Goal: Find specific page/section: Find specific page/section

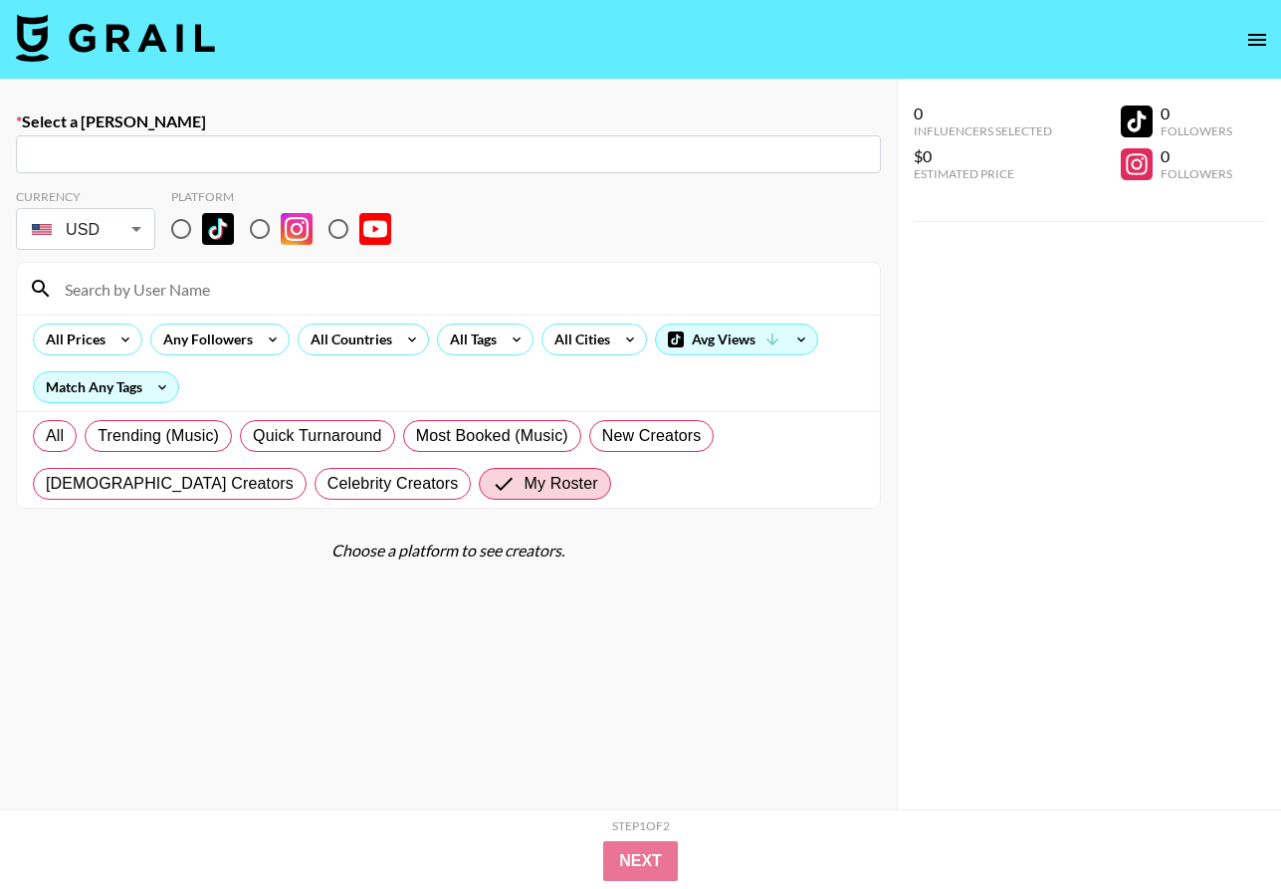
click at [125, 60] on img at bounding box center [115, 38] width 199 height 48
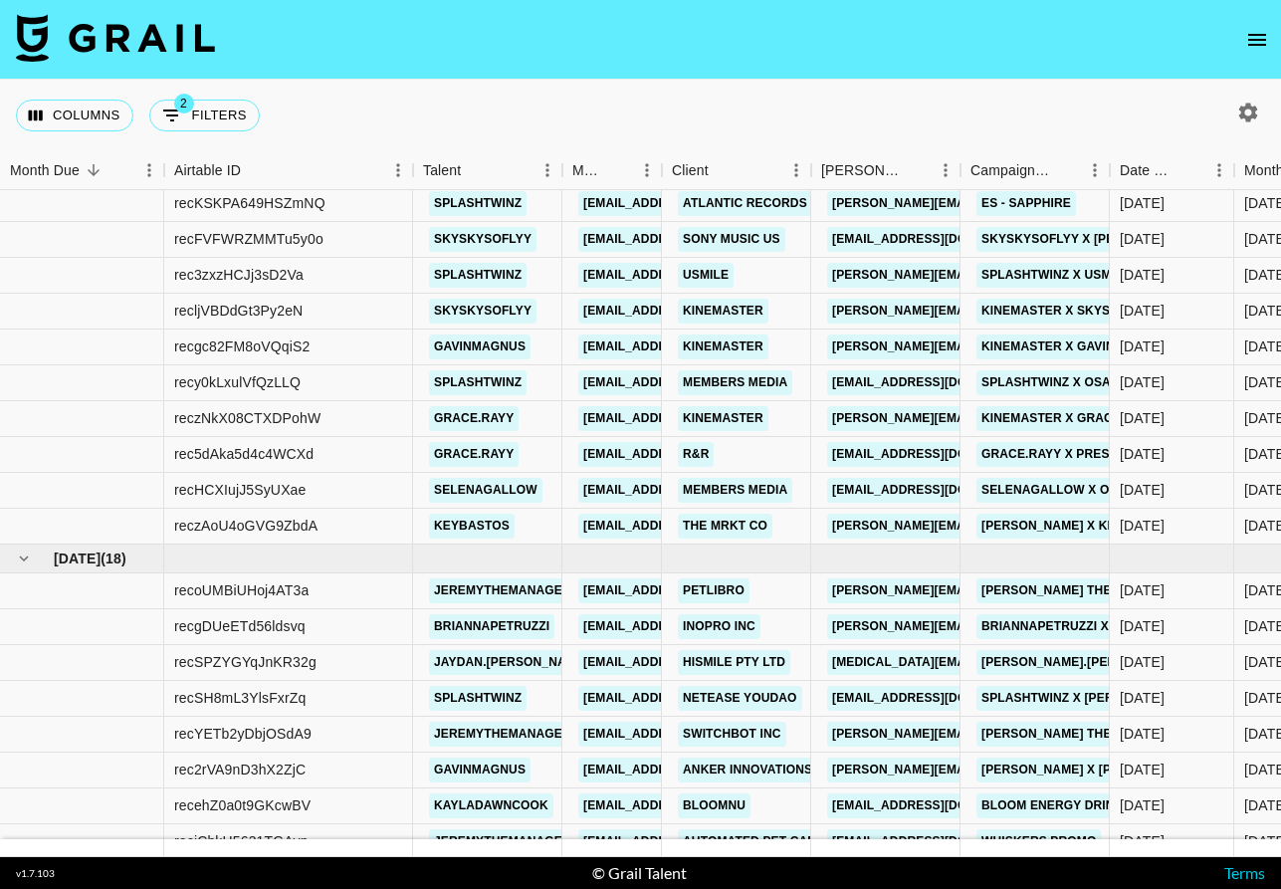
scroll to position [2537, 0]
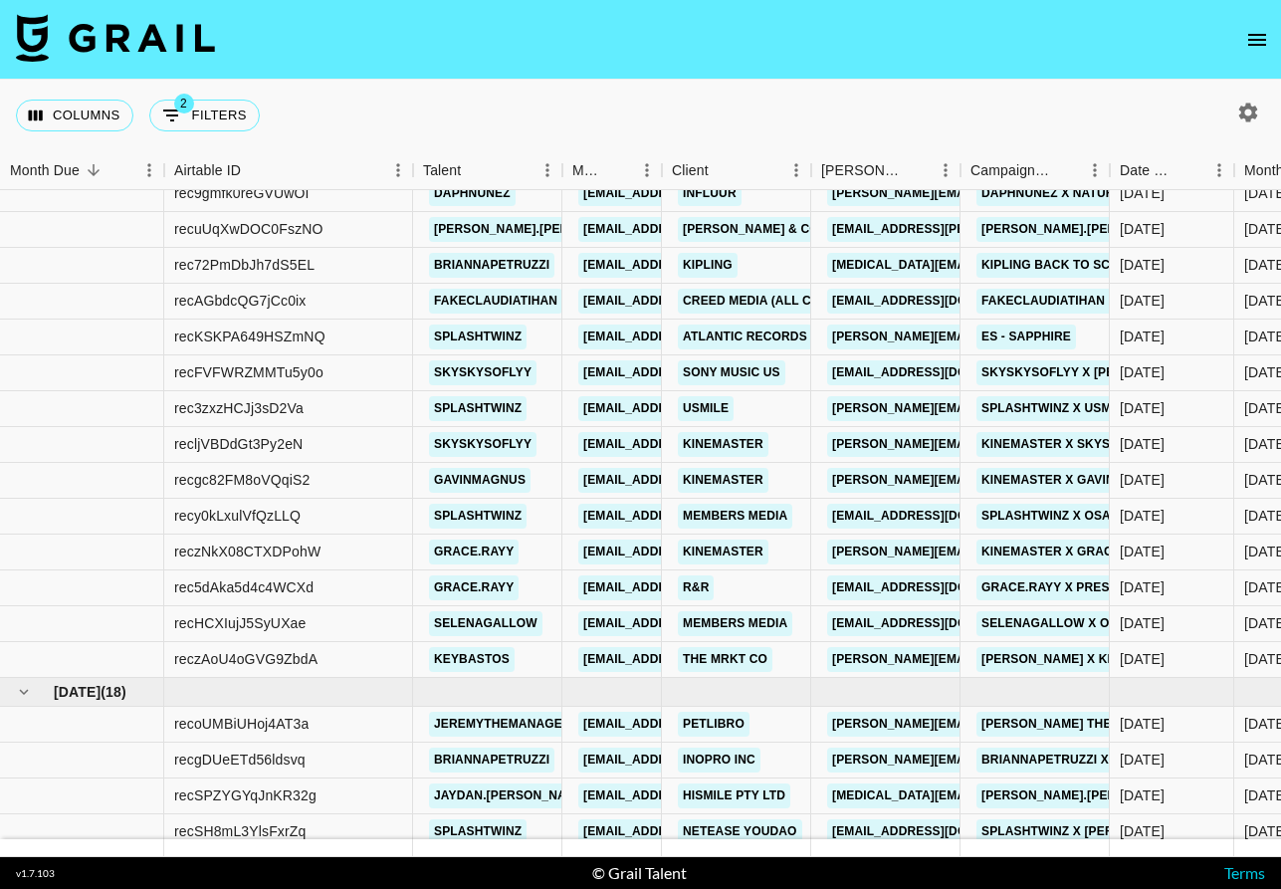
click at [1245, 121] on icon "button" at bounding box center [1248, 113] width 24 height 24
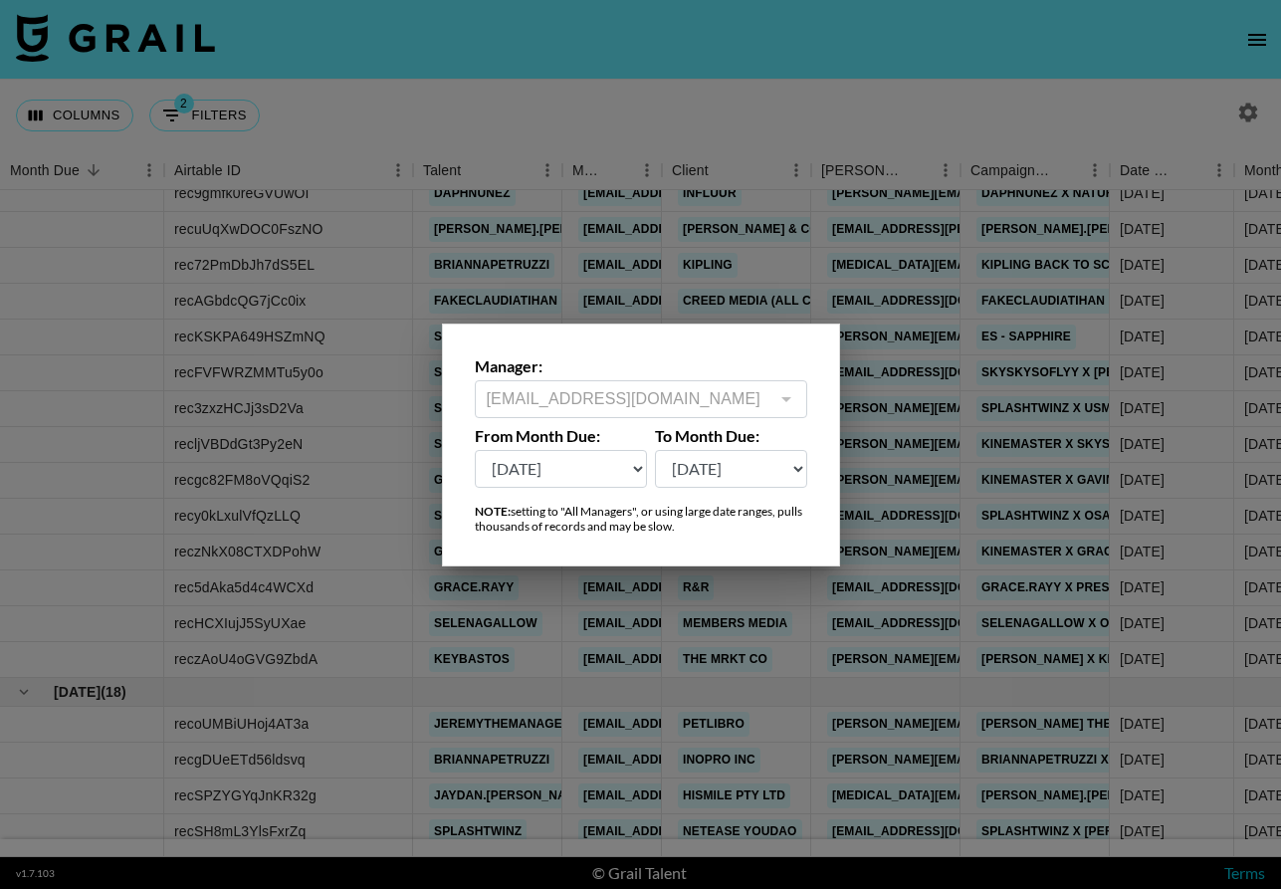
click at [587, 485] on select "[DATE] Aug '[DATE] Jun '[DATE] Apr '[DATE] Feb '[DATE] Dec '[DATE] Oct '[DATE] …" at bounding box center [561, 469] width 173 height 38
select select "[DATE]"
click at [475, 450] on select "[DATE] Aug '[DATE] Jun '[DATE] Apr '[DATE] Feb '[DATE] Dec '[DATE] Oct '[DATE] …" at bounding box center [561, 469] width 173 height 38
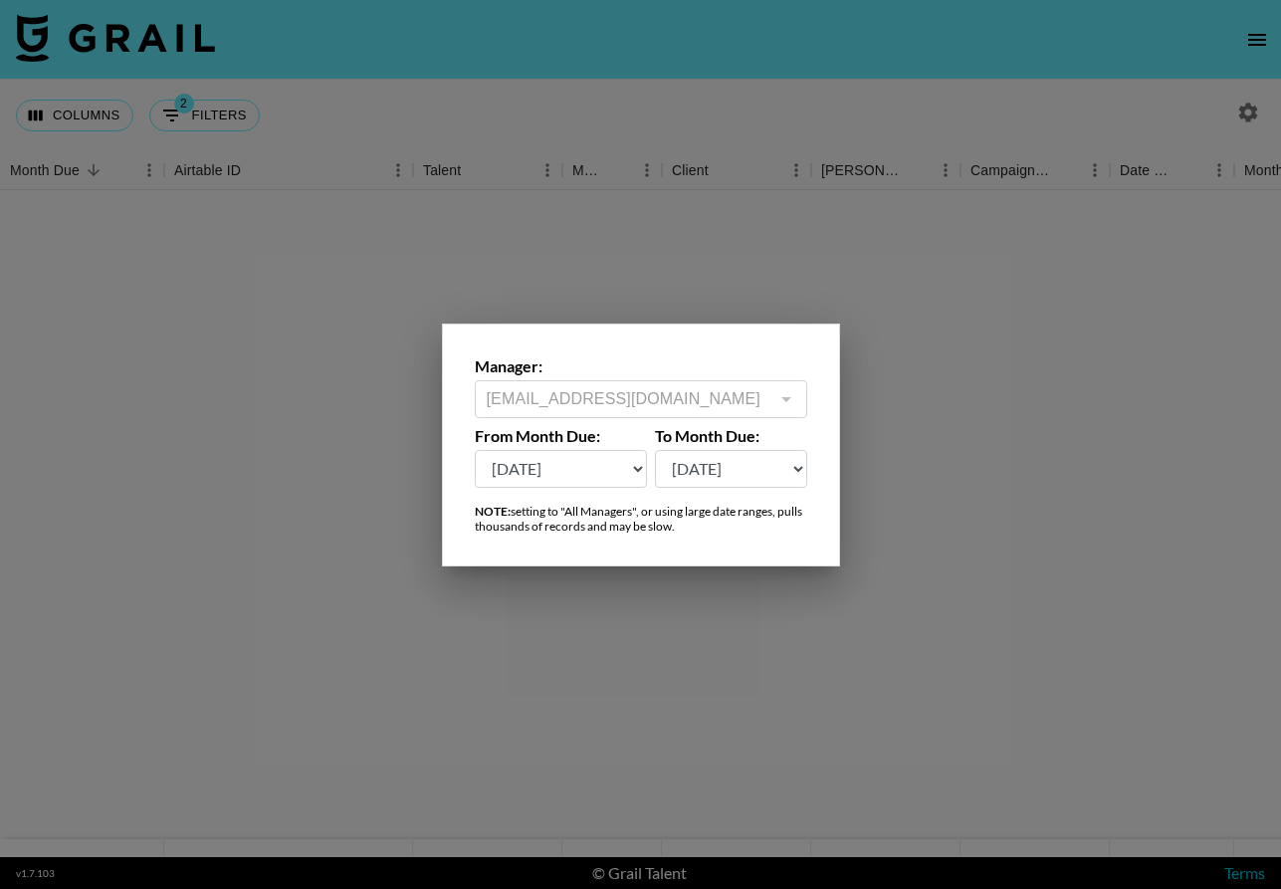
scroll to position [0, 0]
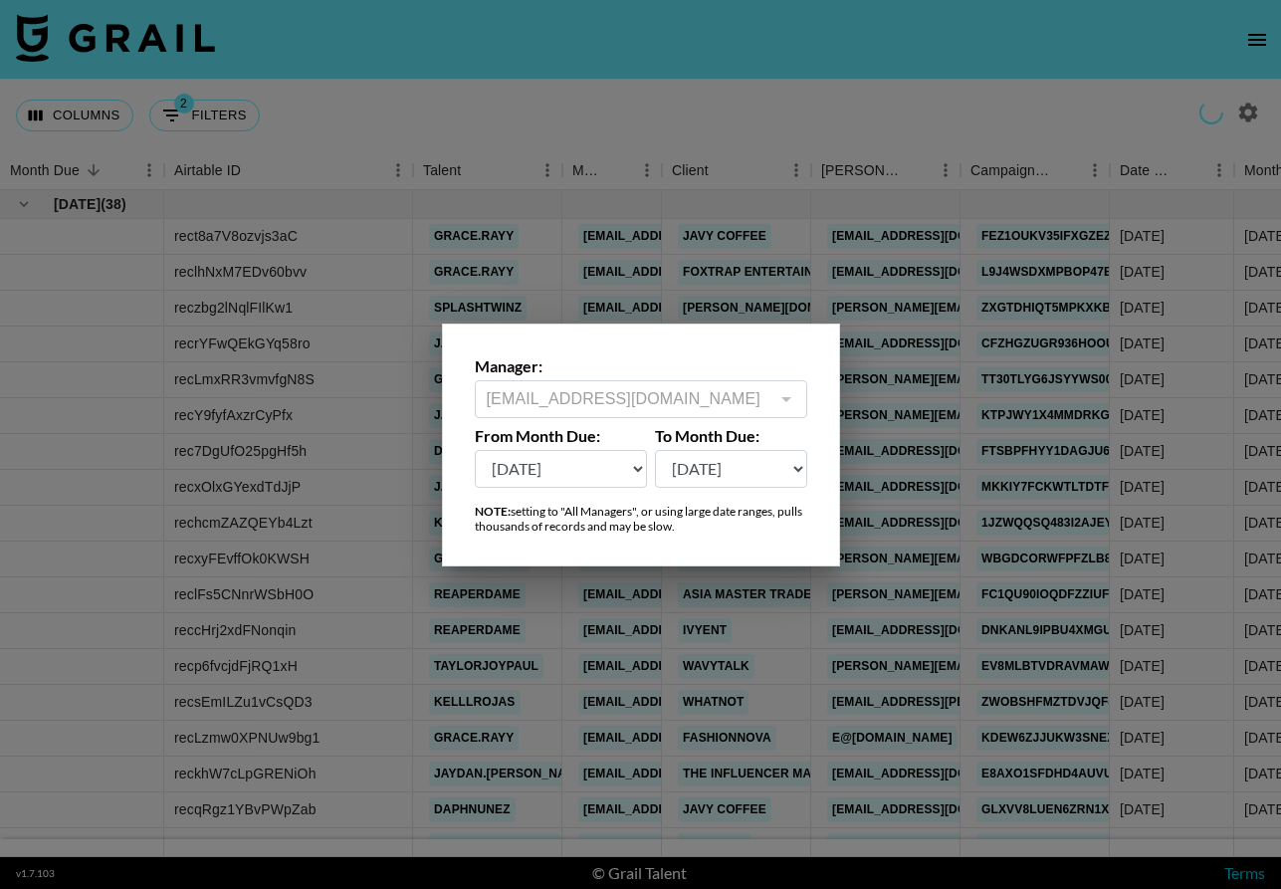
click at [577, 619] on div at bounding box center [640, 444] width 1281 height 889
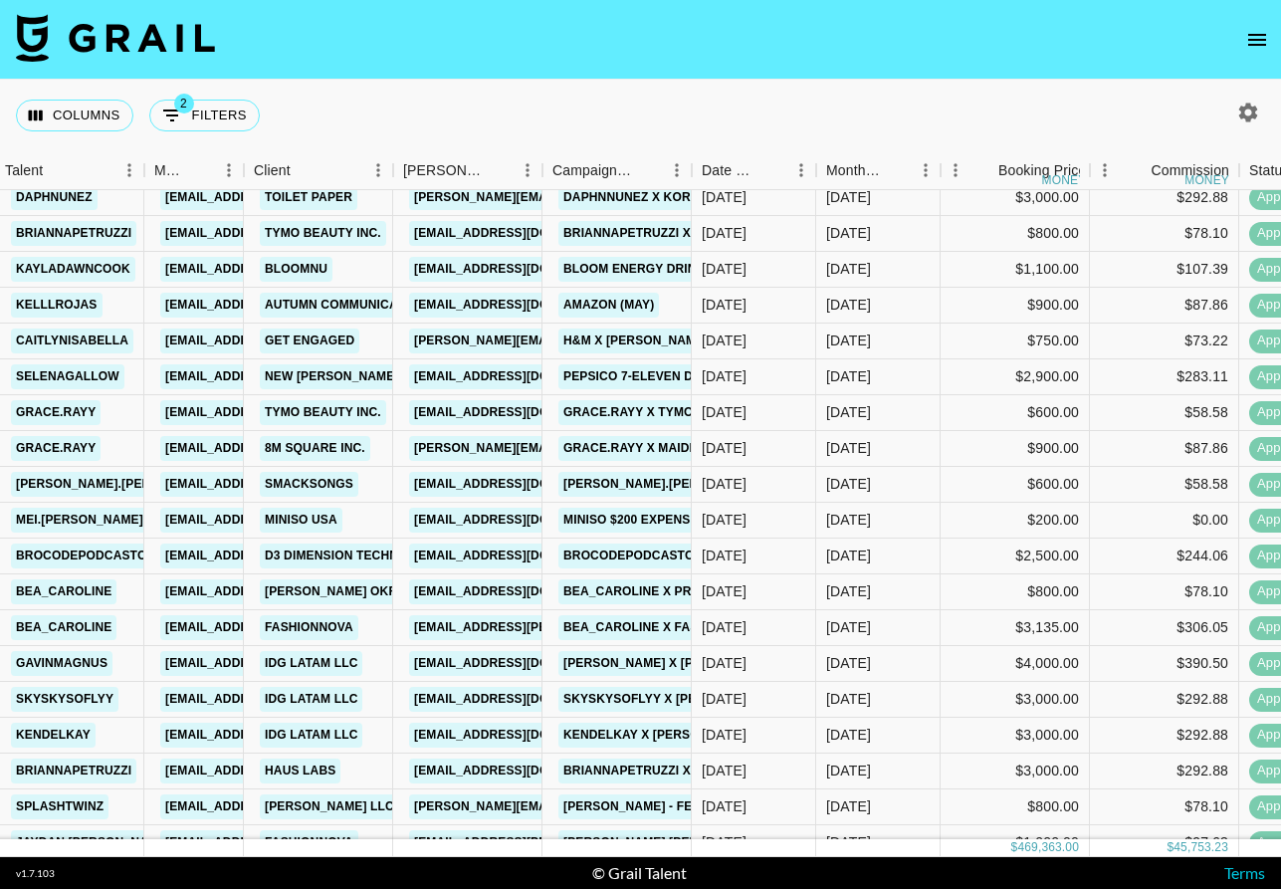
scroll to position [3809, 385]
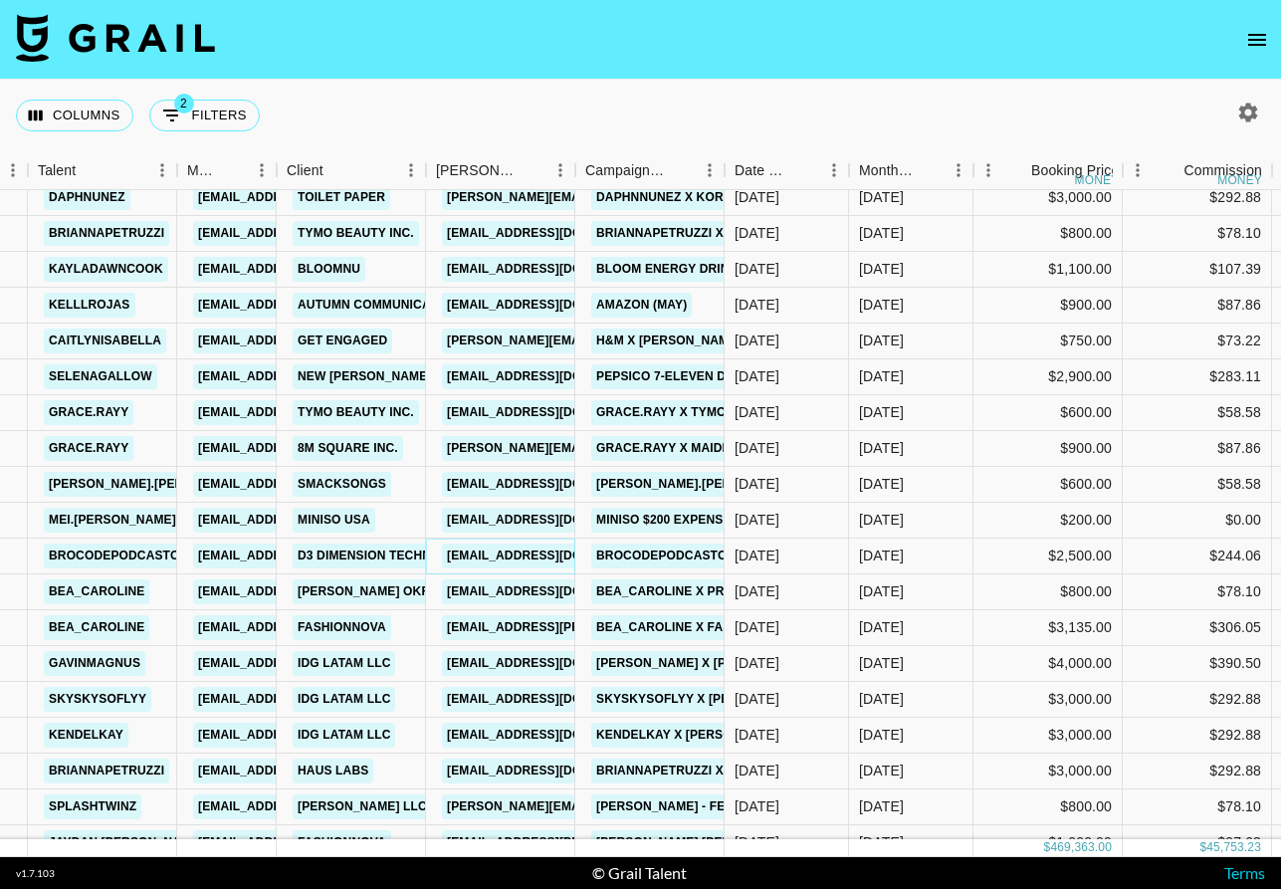
click at [543, 556] on link "[EMAIL_ADDRESS][DOMAIN_NAME]" at bounding box center [553, 555] width 223 height 25
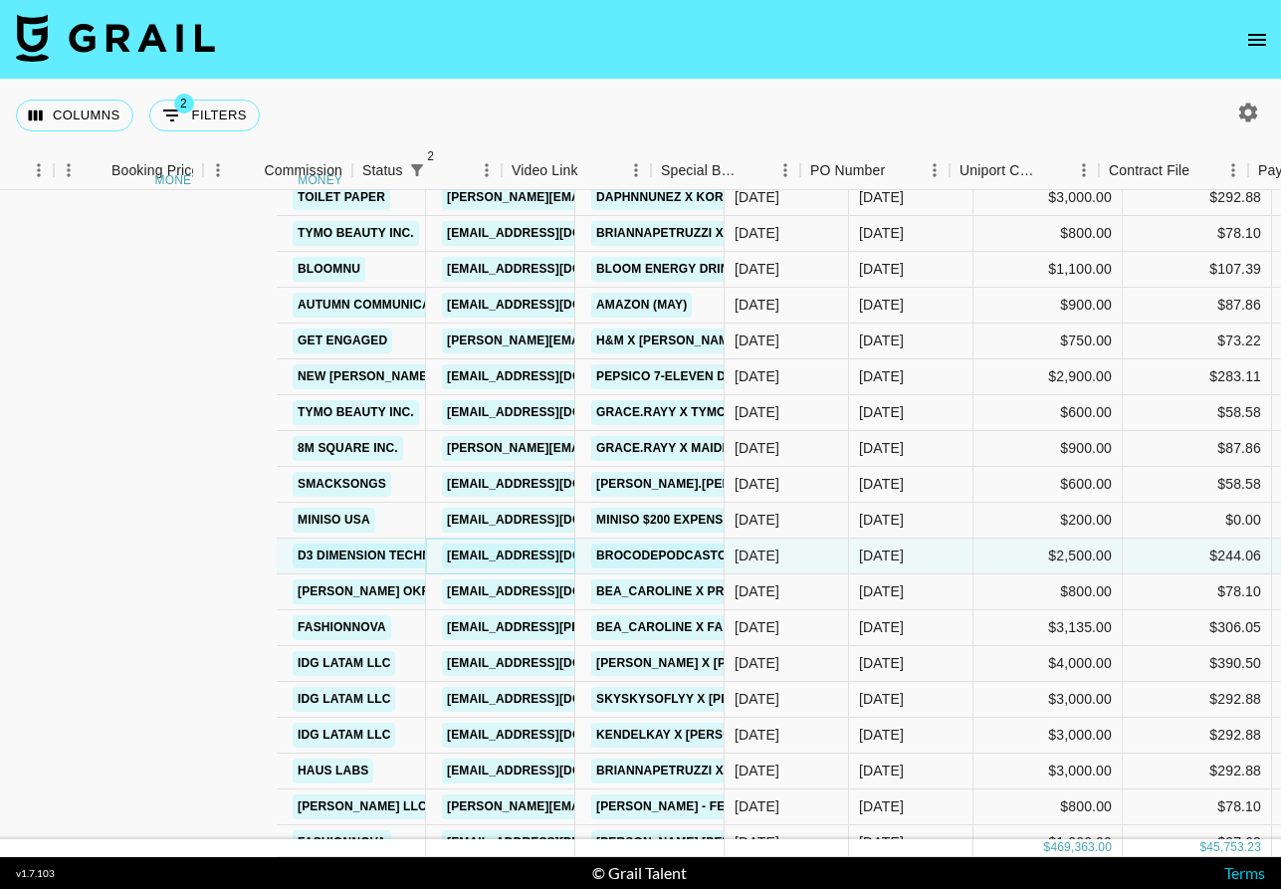
scroll to position [3809, 1800]
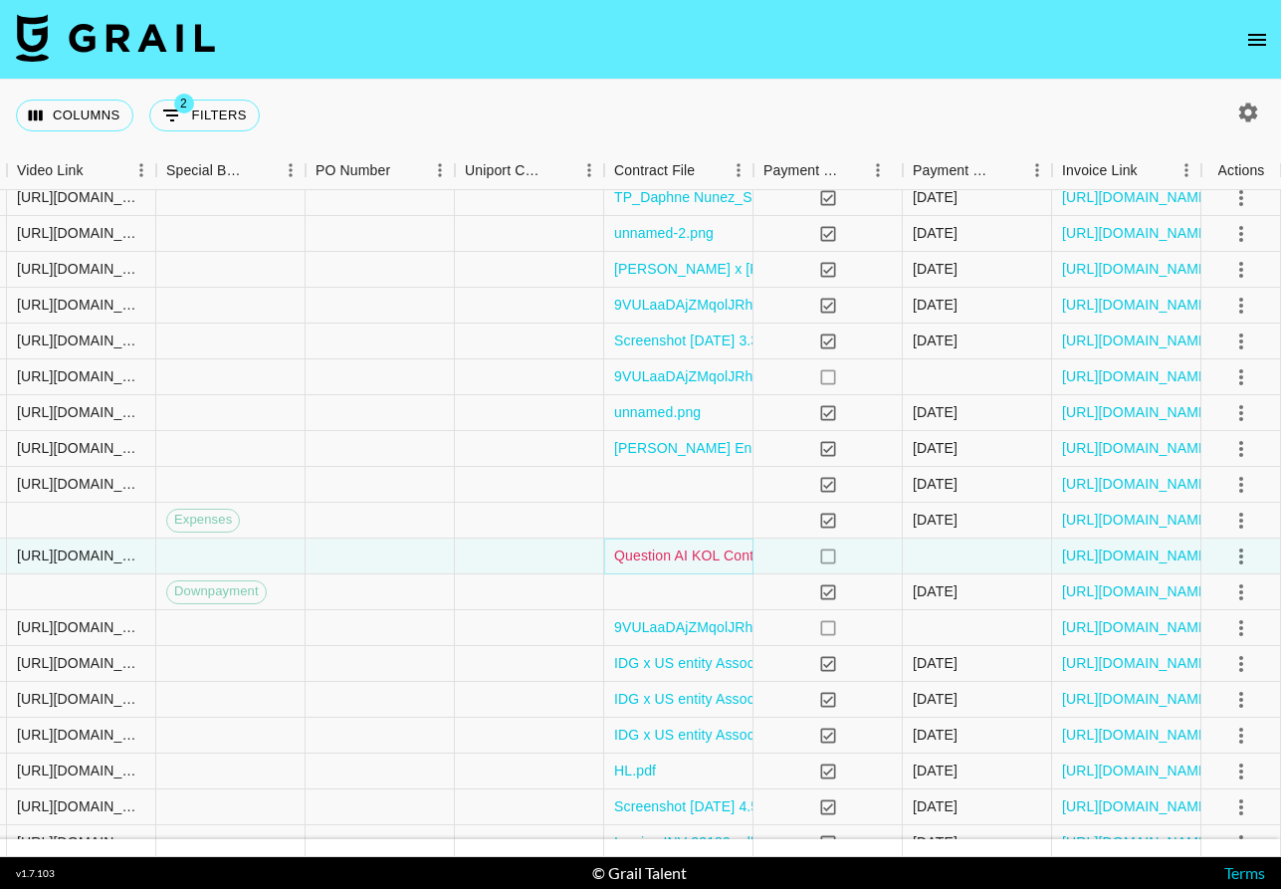
click at [645, 553] on link "Question AI KOL Contract with The Bro Code Podcast.pdf" at bounding box center [796, 555] width 364 height 20
click at [1101, 560] on link "[URL][DOMAIN_NAME]" at bounding box center [1137, 555] width 150 height 20
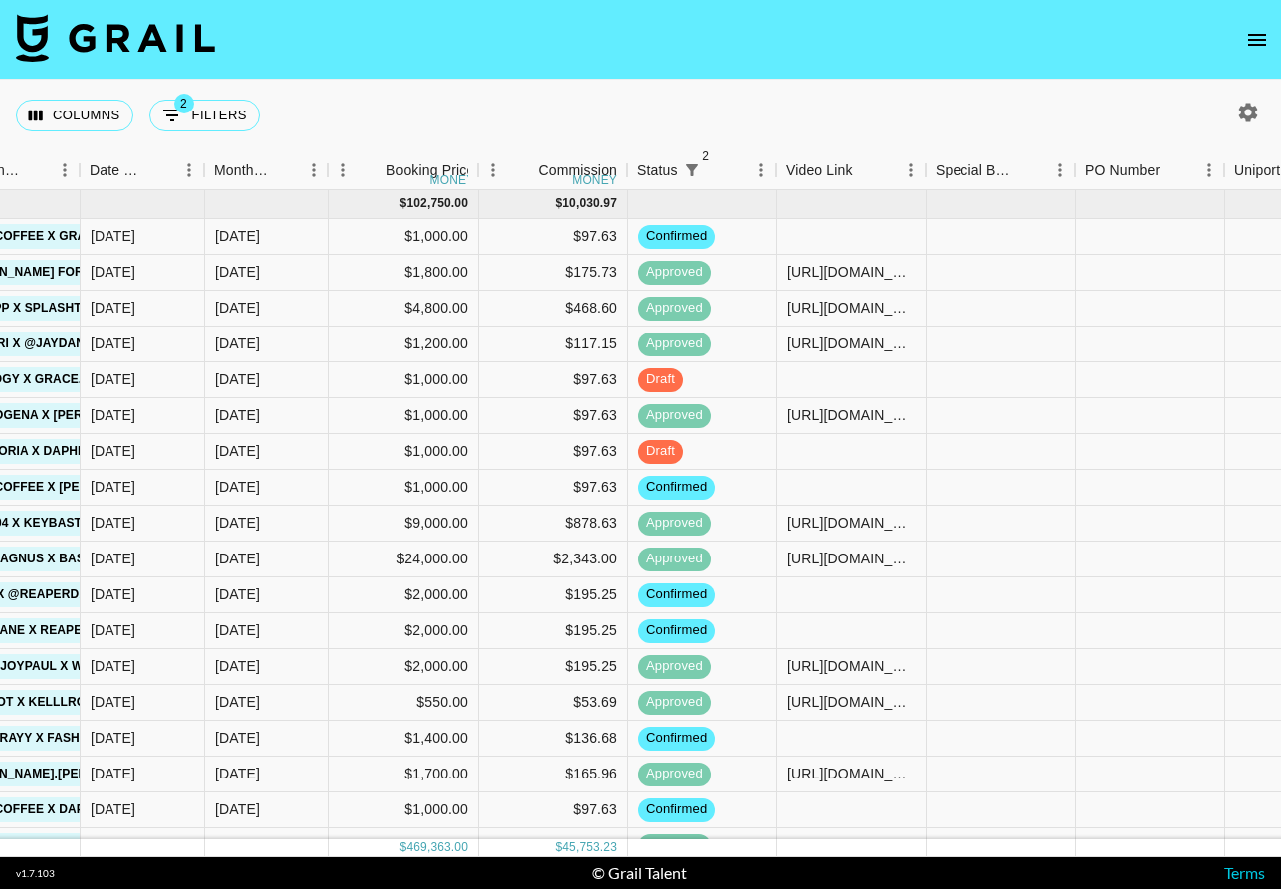
scroll to position [0, 1030]
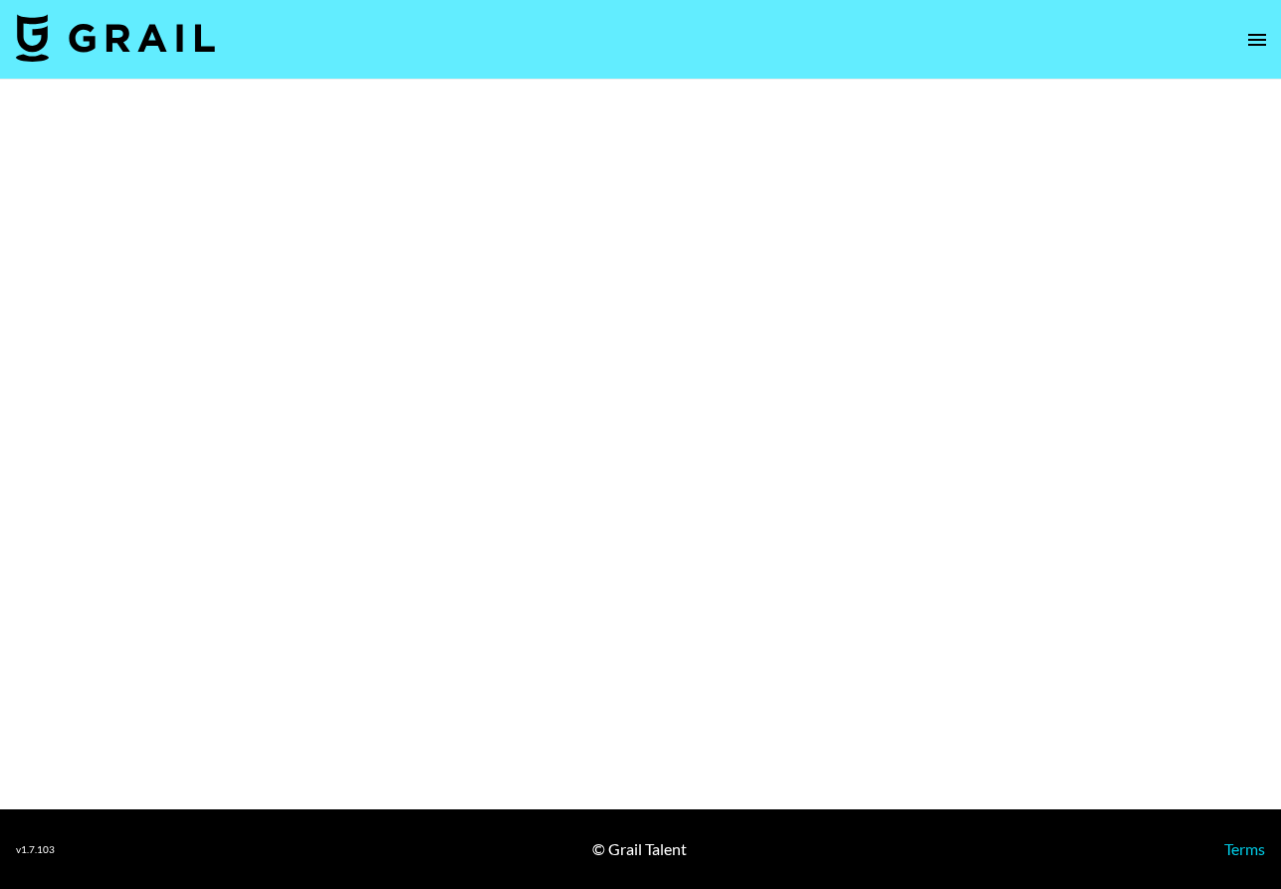
select select "Brand"
